Goal: Complete application form

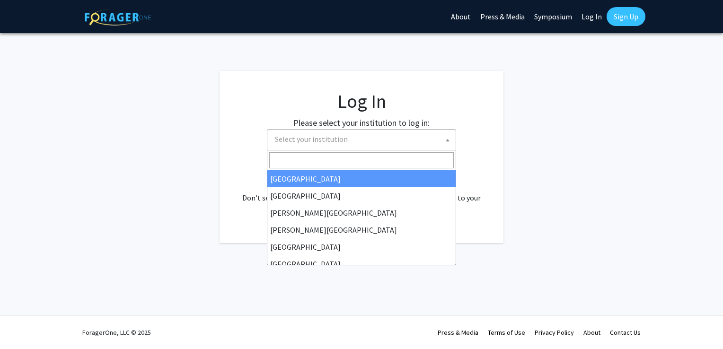
click at [388, 137] on span "Select your institution" at bounding box center [363, 139] width 185 height 19
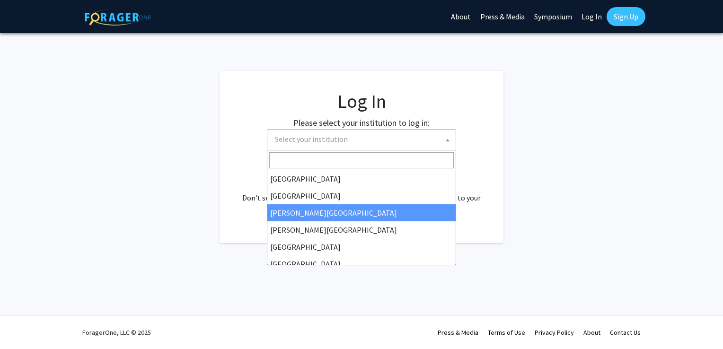
select select "5"
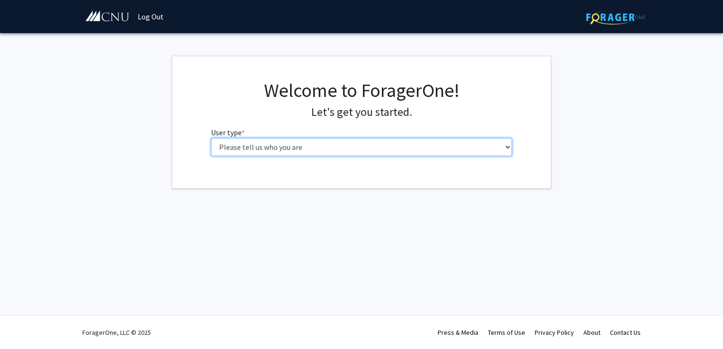
click at [351, 151] on select "Please tell us who you are Undergraduate Student Master's Student Doctoral Cand…" at bounding box center [362, 147] width 302 height 18
select select "1: undergrad"
click at [211, 138] on select "Please tell us who you are Undergraduate Student Master's Student Doctoral Cand…" at bounding box center [362, 147] width 302 height 18
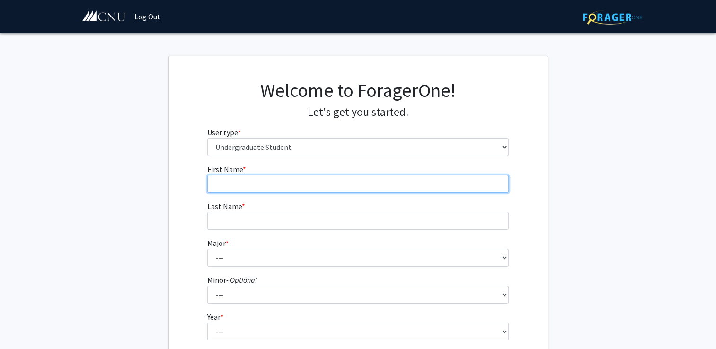
click at [311, 188] on input "First Name * required" at bounding box center [358, 184] width 302 height 18
type input "[PERSON_NAME]"
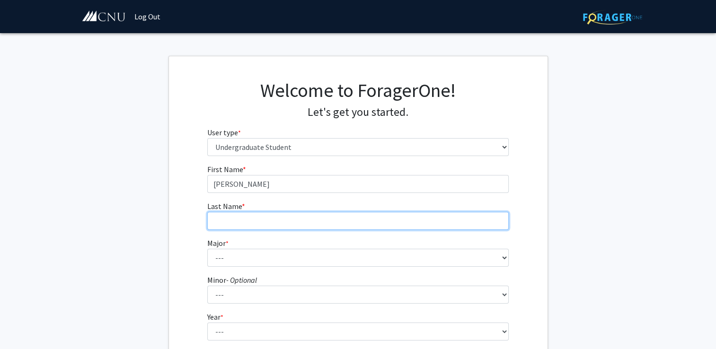
type input "[PERSON_NAME]"
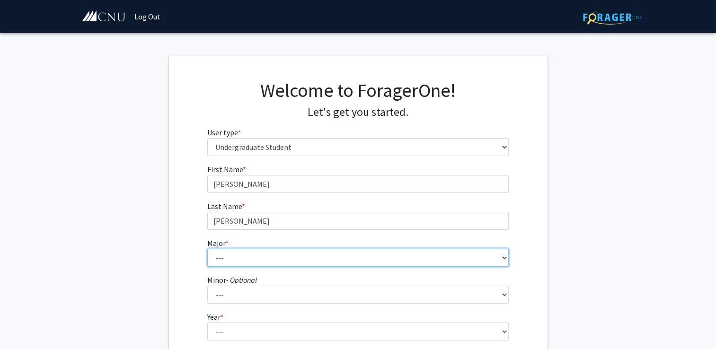
click at [255, 256] on select "--- Accounting Applied Physics Art History Biochemistry Biology Chemistry Class…" at bounding box center [358, 258] width 302 height 18
select select "21: 632"
click at [207, 249] on select "--- Accounting Applied Physics Art History Biochemistry Biology Chemistry Class…" at bounding box center [358, 258] width 302 height 18
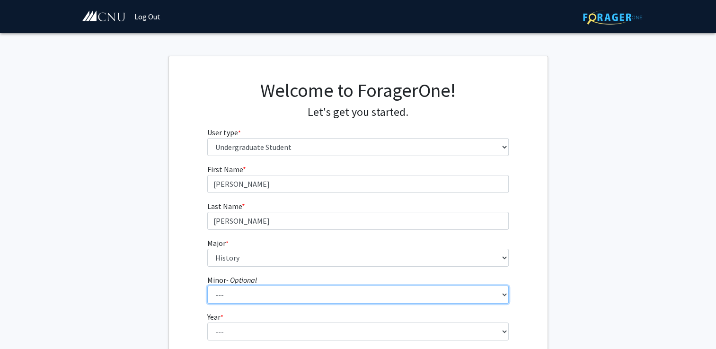
click at [269, 289] on select "--- African American Studies American Studies Anthropology Asian Studies Busine…" at bounding box center [358, 295] width 302 height 18
select select "26: 429"
click at [207, 286] on select "--- African American Studies American Studies Anthropology Asian Studies Busine…" at bounding box center [358, 295] width 302 height 18
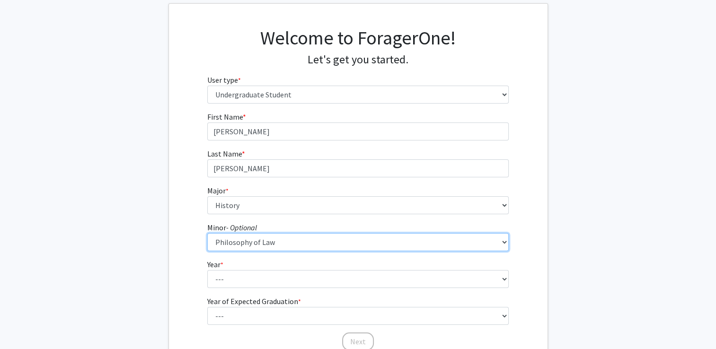
scroll to position [56, 0]
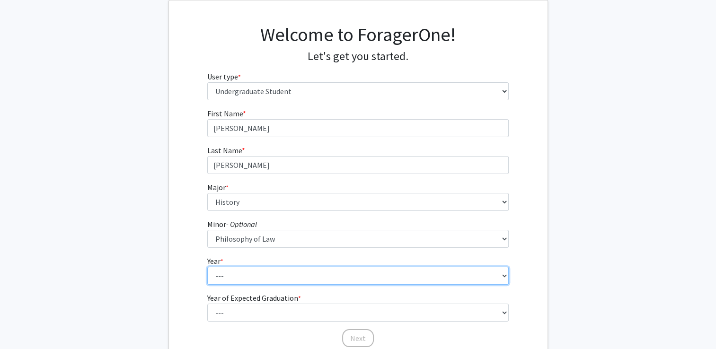
click at [227, 273] on select "--- First-year Sophomore Junior Senior Postbaccalaureate Certificate" at bounding box center [358, 276] width 302 height 18
select select "1: first-year"
click at [207, 267] on select "--- First-year Sophomore Junior Senior Postbaccalaureate Certificate" at bounding box center [358, 276] width 302 height 18
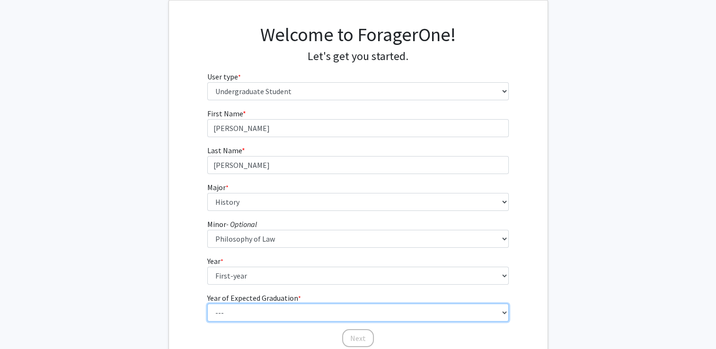
click at [238, 313] on select "--- 2025 2026 2027 2028 2029 2030 2031 2032 2033 2034" at bounding box center [358, 313] width 302 height 18
select select "5: 2029"
click at [207, 304] on select "--- 2025 2026 2027 2028 2029 2030 2031 2032 2033 2034" at bounding box center [358, 313] width 302 height 18
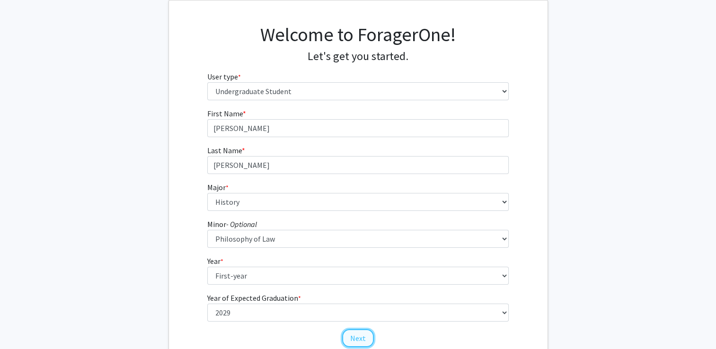
click at [350, 332] on button "Next" at bounding box center [358, 338] width 32 height 18
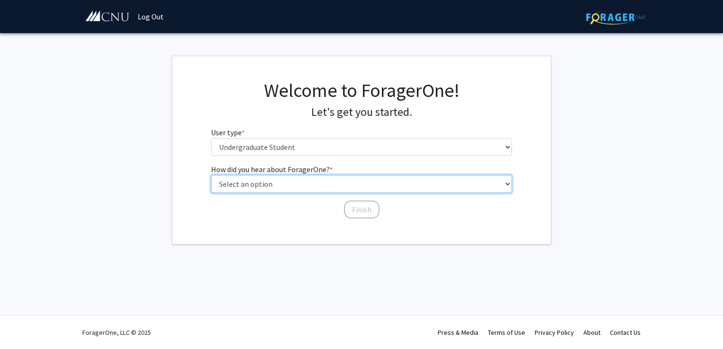
click at [331, 187] on select "Select an option Peer/student recommendation Faculty/staff recommendation Unive…" at bounding box center [362, 184] width 302 height 18
select select "3: university_website"
click at [211, 175] on select "Select an option Peer/student recommendation Faculty/staff recommendation Unive…" at bounding box center [362, 184] width 302 height 18
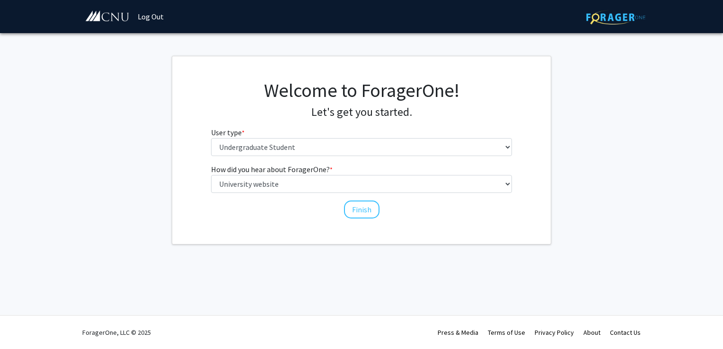
click at [358, 219] on div "Welcome to ForagerOne! Let's get you started. User type * required Please tell …" at bounding box center [361, 150] width 379 height 188
click at [360, 215] on button "Finish" at bounding box center [362, 210] width 36 height 18
